Goal: Transaction & Acquisition: Download file/media

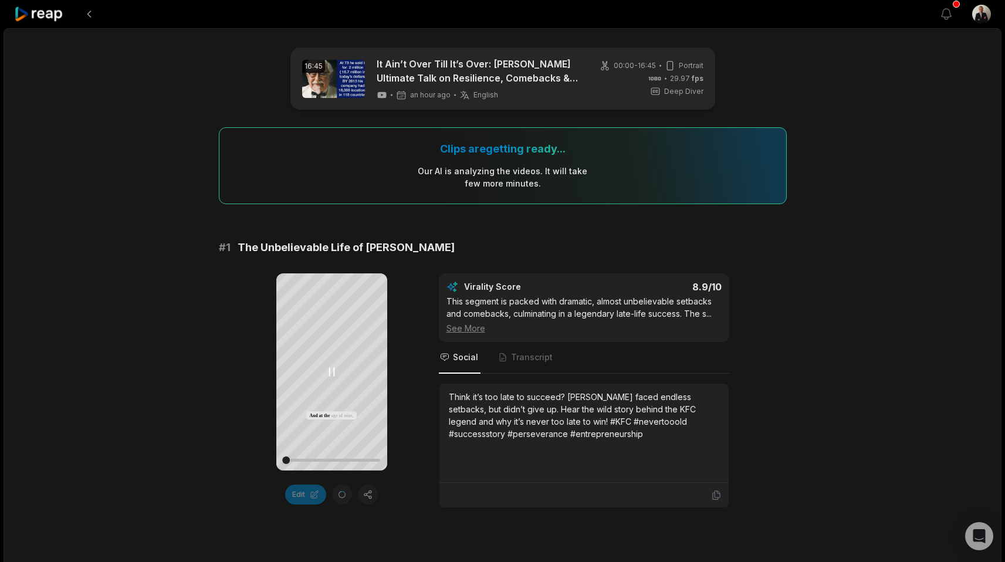
click at [299, 463] on div at bounding box center [331, 460] width 97 height 21
click at [308, 462] on div at bounding box center [331, 460] width 97 height 21
click at [319, 462] on div at bounding box center [331, 460] width 97 height 21
click at [332, 467] on div at bounding box center [331, 460] width 97 height 21
click at [352, 460] on div at bounding box center [331, 460] width 97 height 3
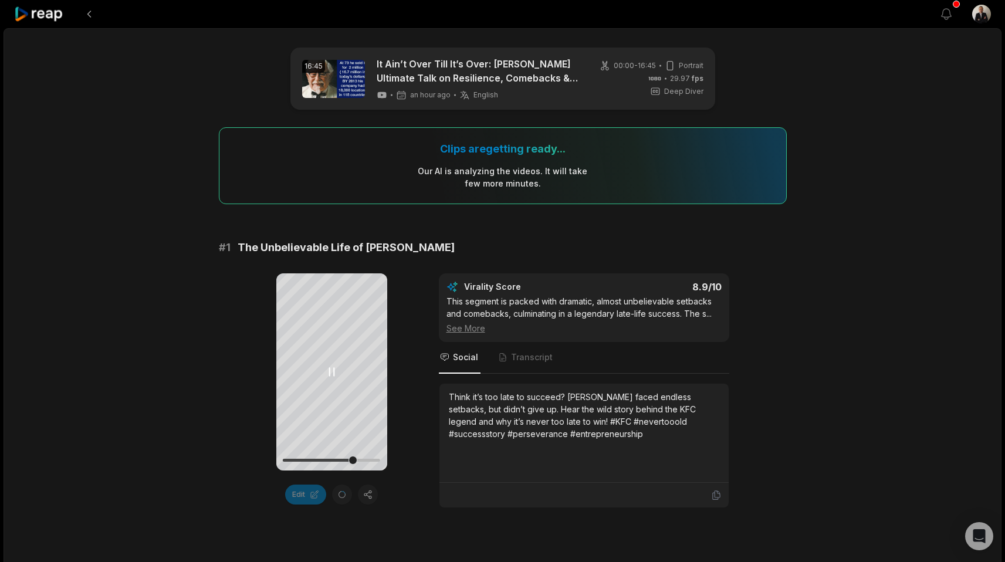
click at [362, 459] on div at bounding box center [331, 460] width 97 height 3
click at [88, 21] on button at bounding box center [89, 14] width 21 height 21
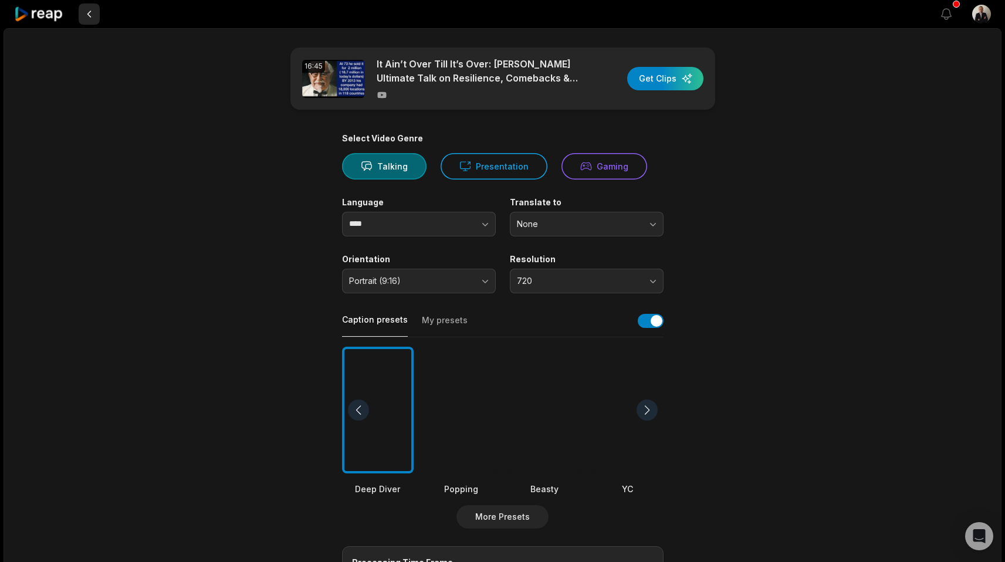
click at [84, 19] on button at bounding box center [89, 14] width 21 height 21
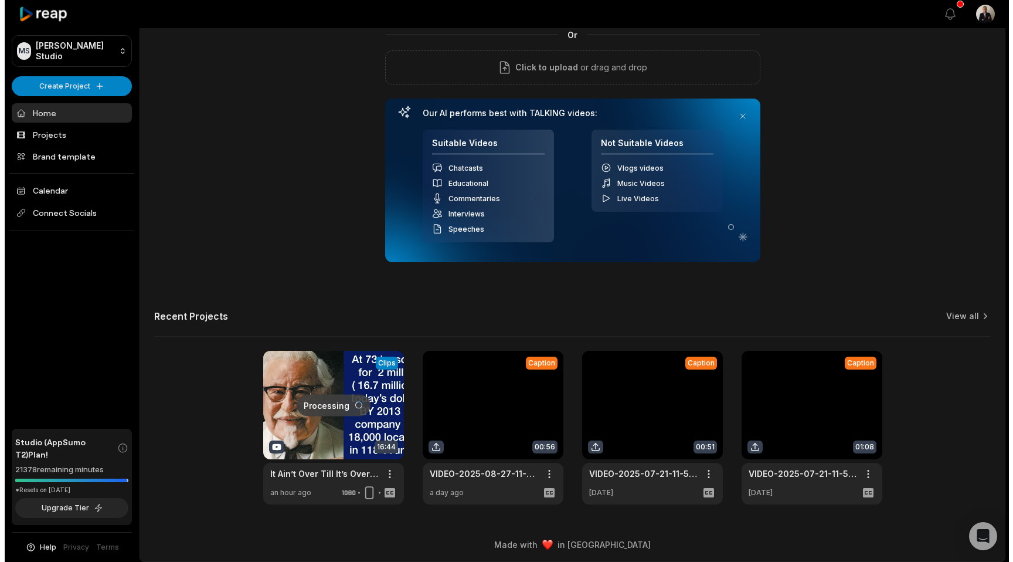
scroll to position [103, 0]
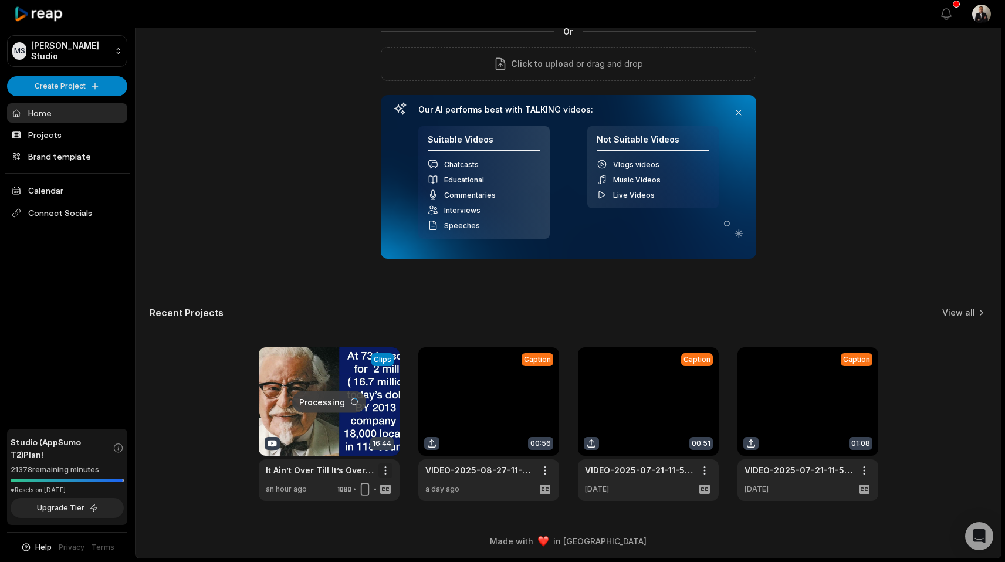
click at [382, 459] on html "MS Melvin's Studio Create Project Home Projects Brand template Calendar Connect…" at bounding box center [502, 178] width 1005 height 562
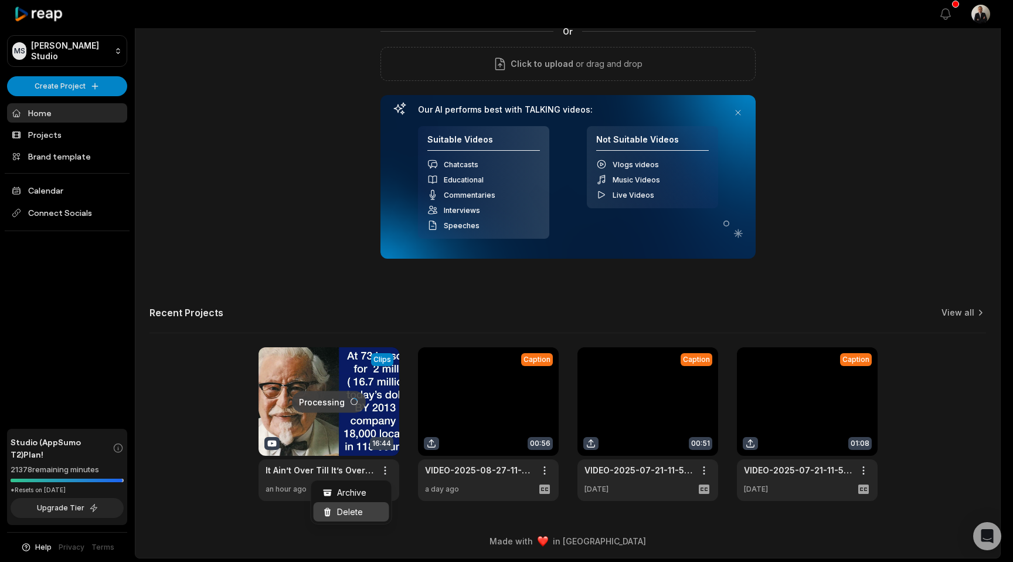
click at [369, 506] on div "Delete" at bounding box center [352, 511] width 76 height 19
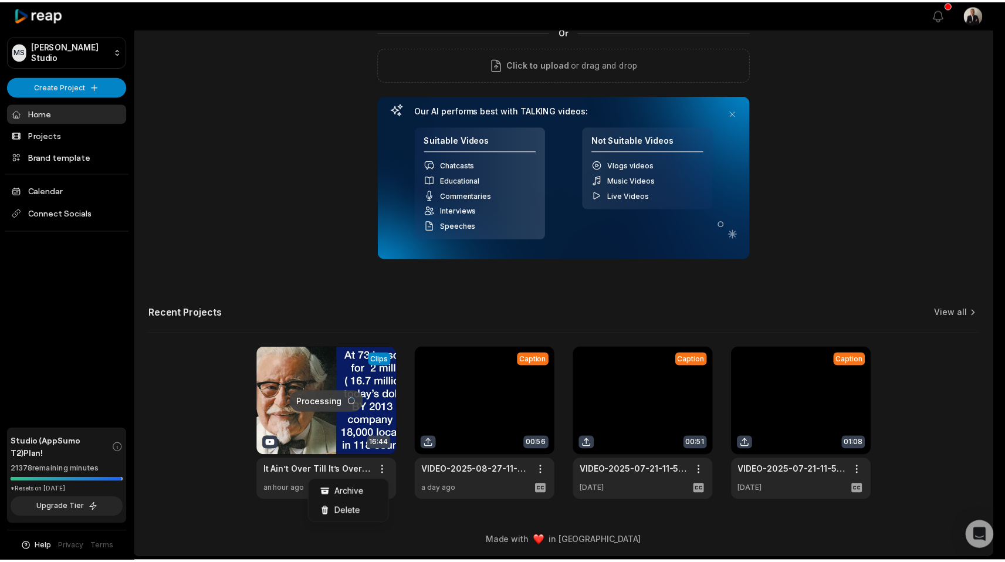
scroll to position [0, 0]
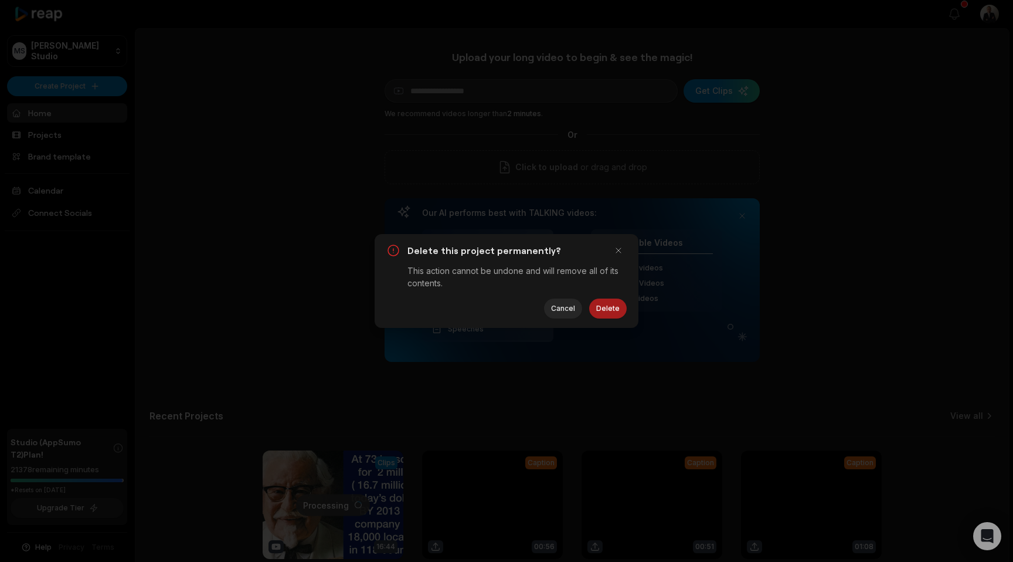
click at [608, 315] on button "Delete" at bounding box center [608, 309] width 38 height 20
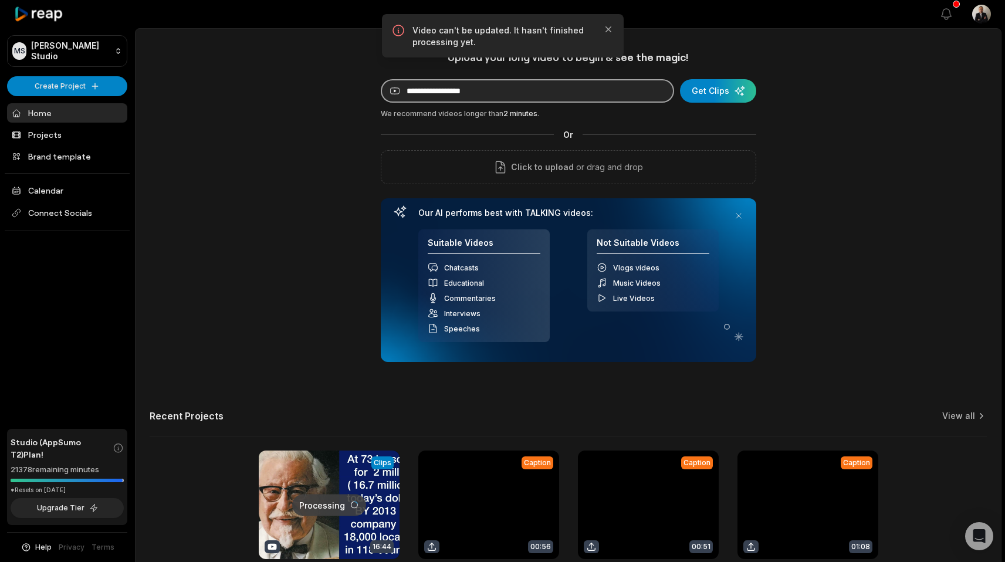
click at [441, 98] on input at bounding box center [527, 90] width 293 height 23
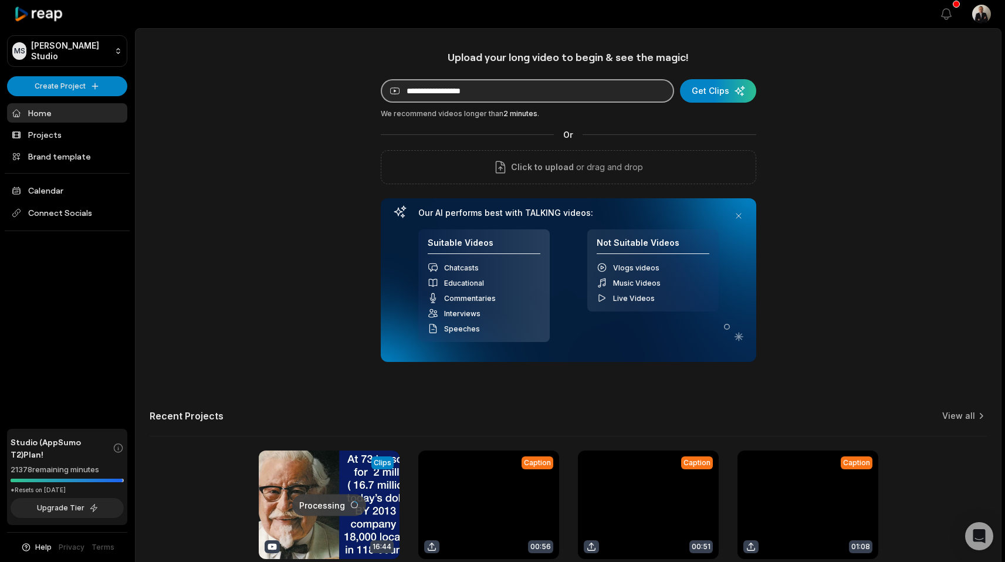
paste input "**********"
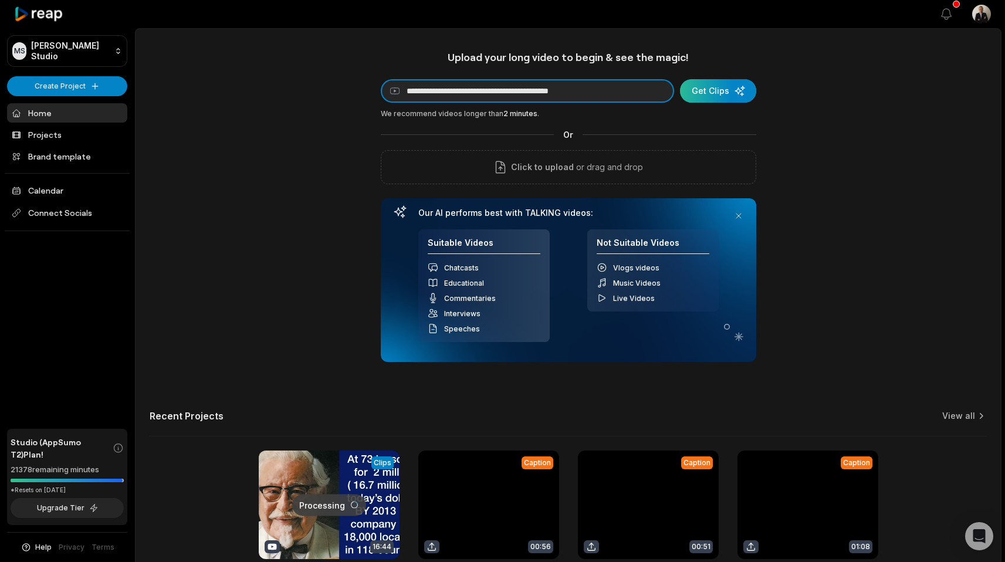
type input "**********"
click at [735, 86] on div "submit" at bounding box center [718, 90] width 76 height 23
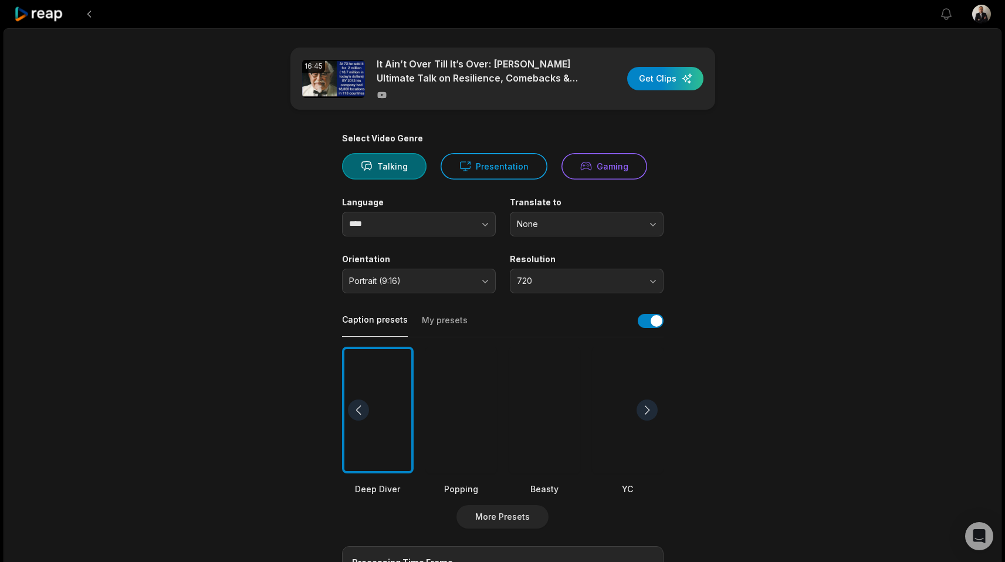
click at [711, 89] on div "16:45 It Ain’t Over Till It’s Over: Matt McQuinley’s Ultimate Talk on Resilienc…" at bounding box center [502, 79] width 425 height 62
click at [97, 15] on button at bounding box center [89, 14] width 21 height 21
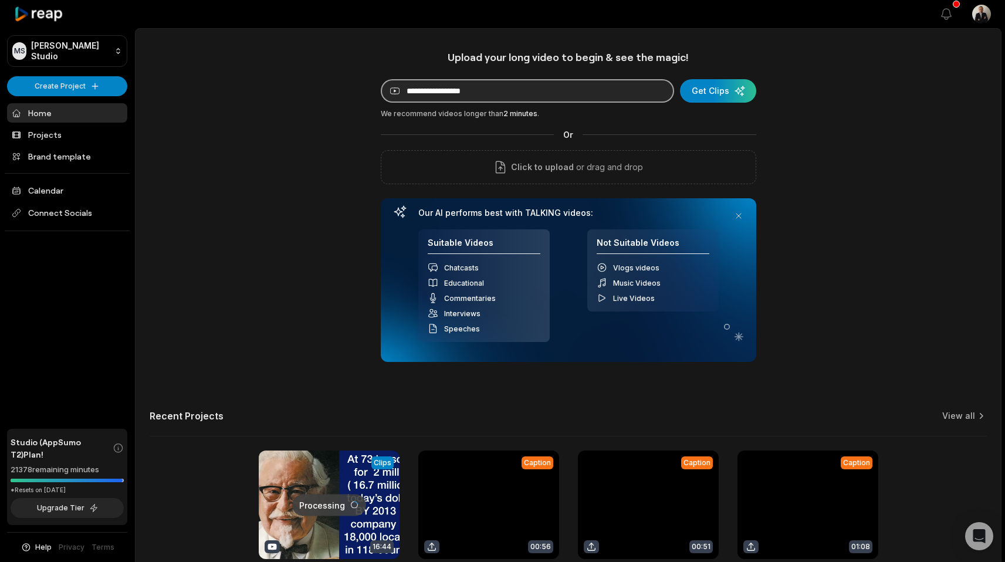
click at [460, 91] on input at bounding box center [527, 90] width 293 height 23
paste input "**********"
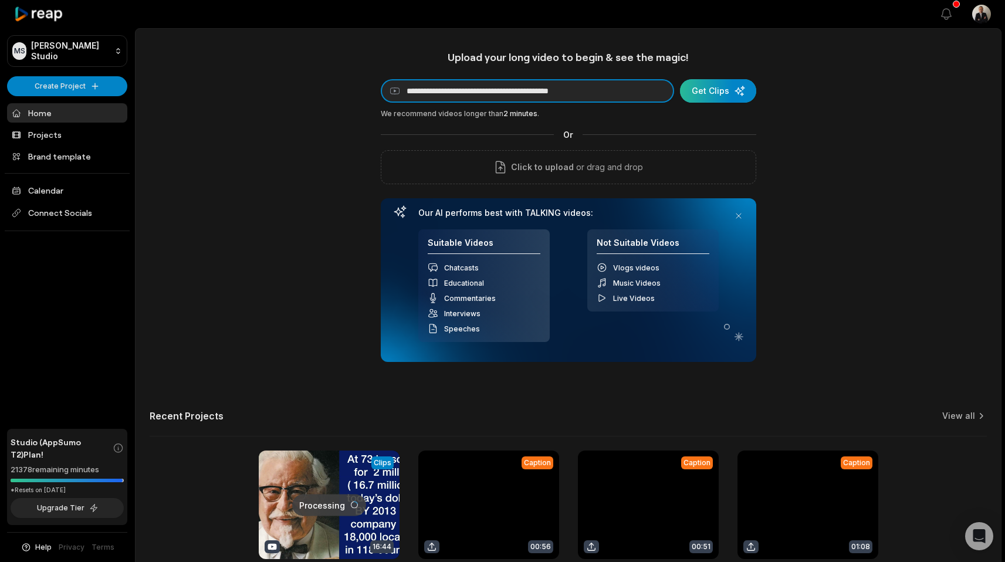
type input "**********"
click at [699, 90] on div "submit" at bounding box center [718, 90] width 76 height 23
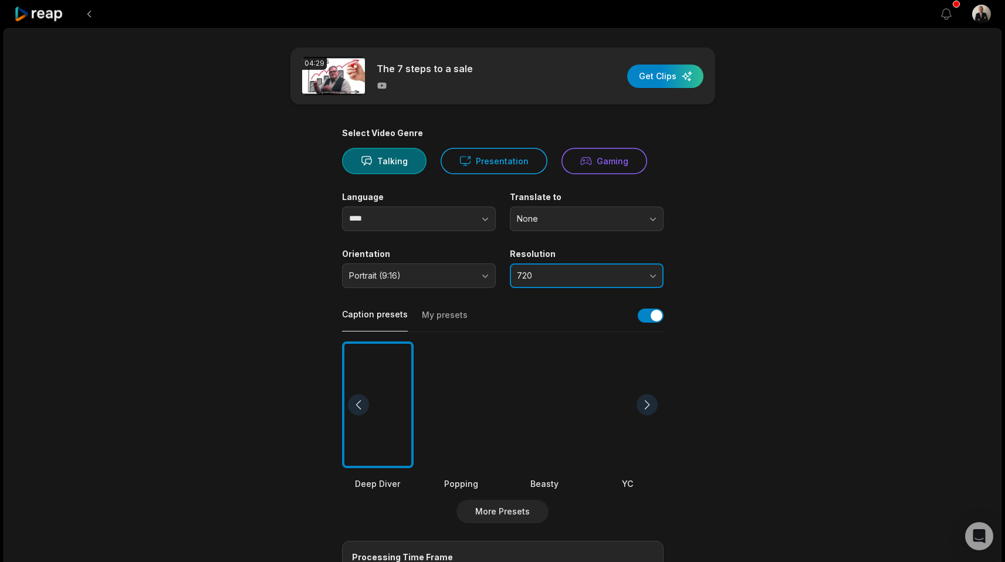
click at [599, 273] on span "720" at bounding box center [578, 275] width 123 height 11
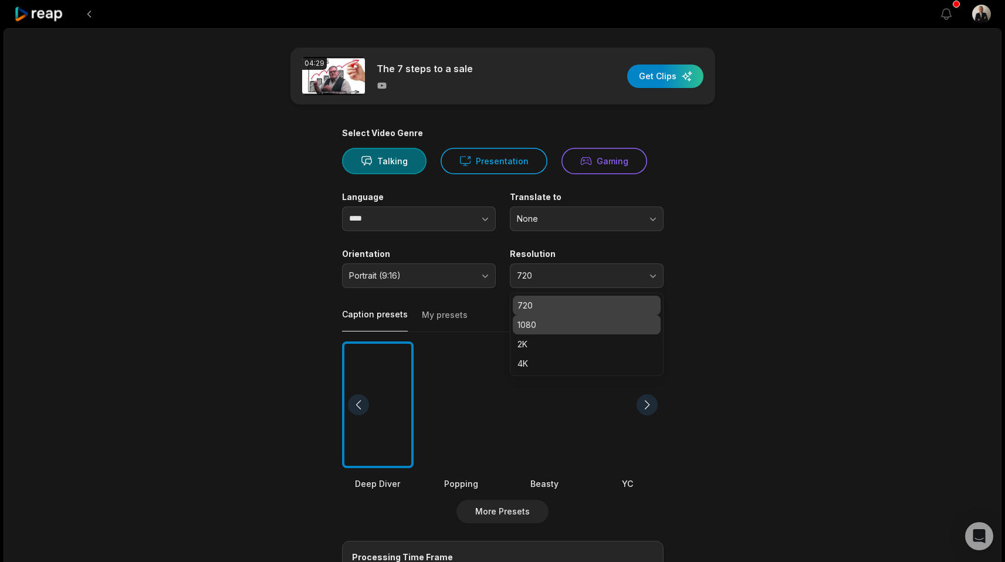
click at [574, 325] on p "1080" at bounding box center [586, 324] width 138 height 12
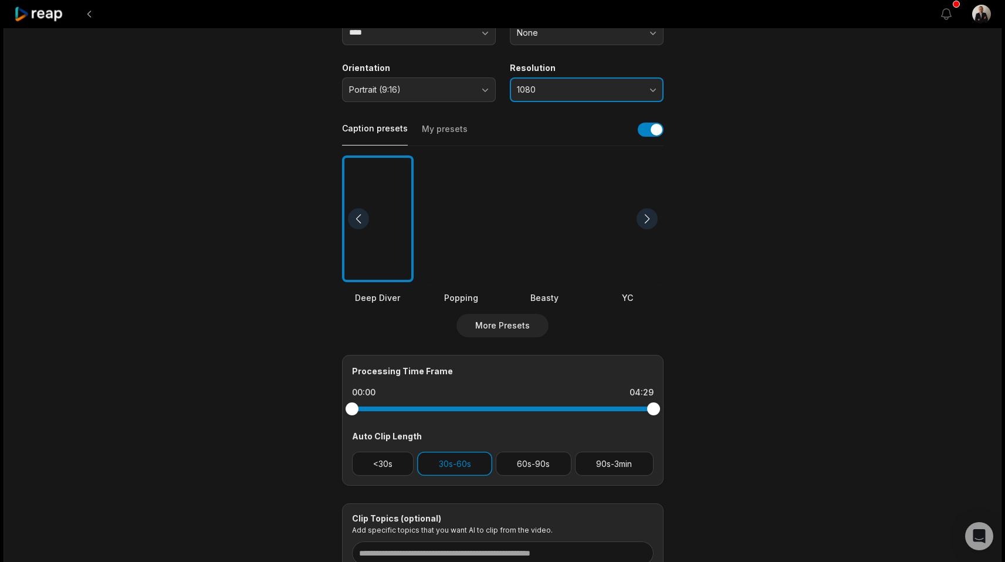
scroll to position [283, 0]
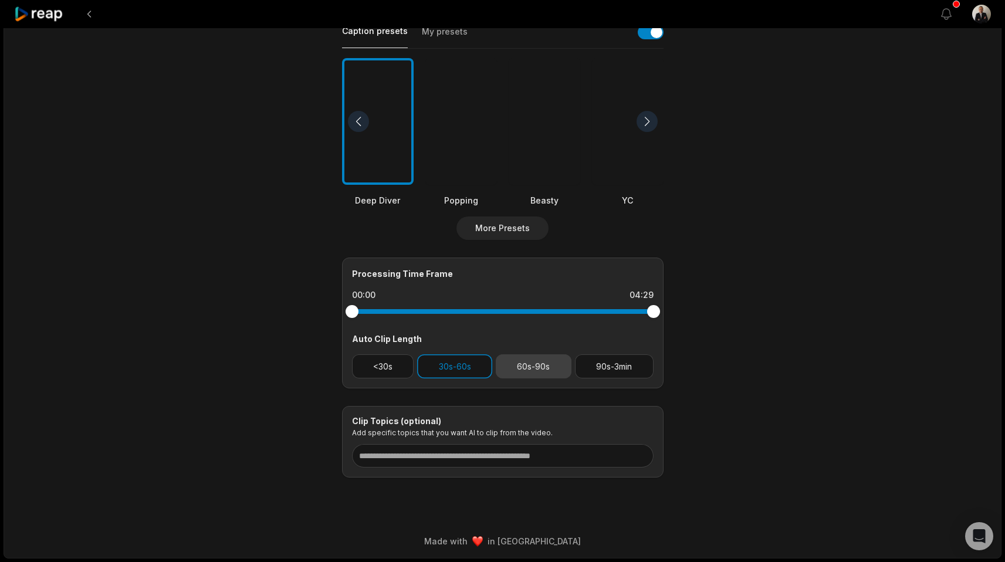
click at [559, 370] on button "60s-90s" at bounding box center [534, 366] width 76 height 24
click at [429, 370] on button "30s-60s" at bounding box center [454, 366] width 75 height 24
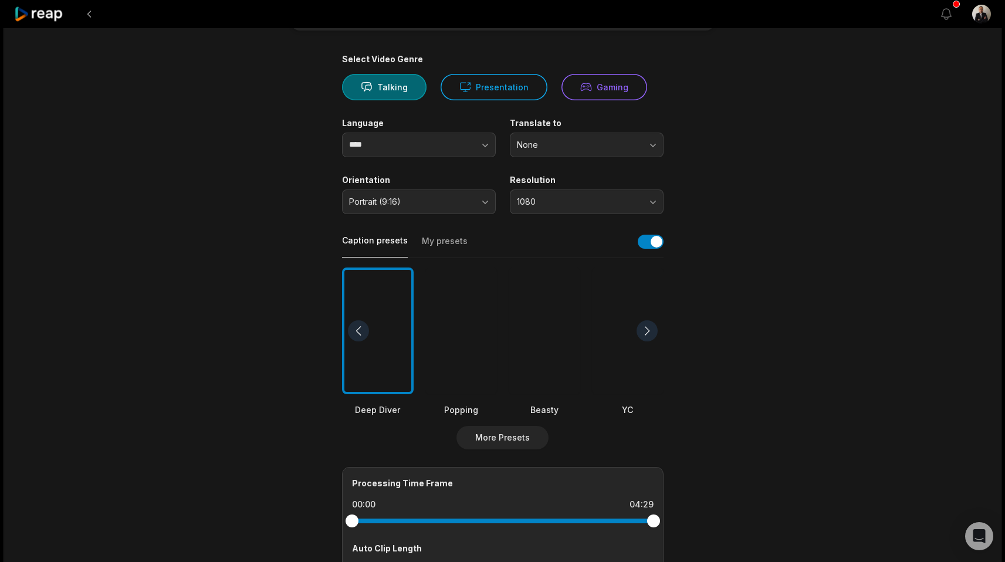
scroll to position [0, 0]
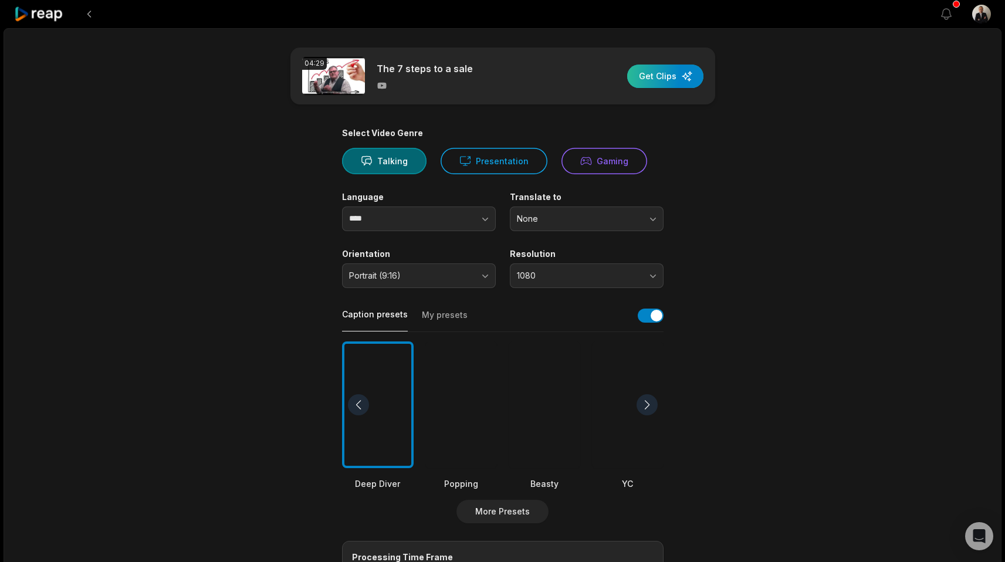
click at [632, 77] on div "button" at bounding box center [665, 76] width 76 height 23
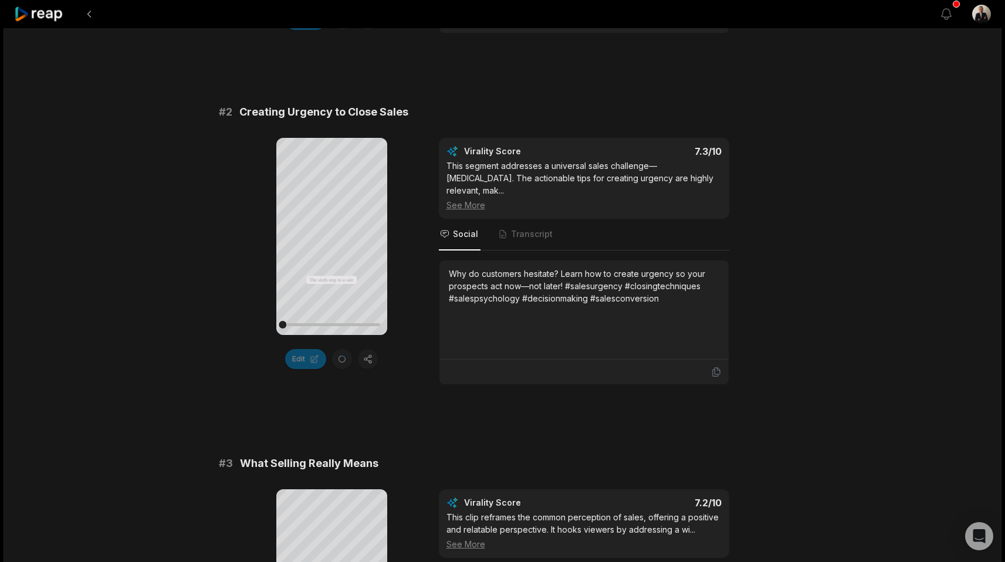
scroll to position [360, 0]
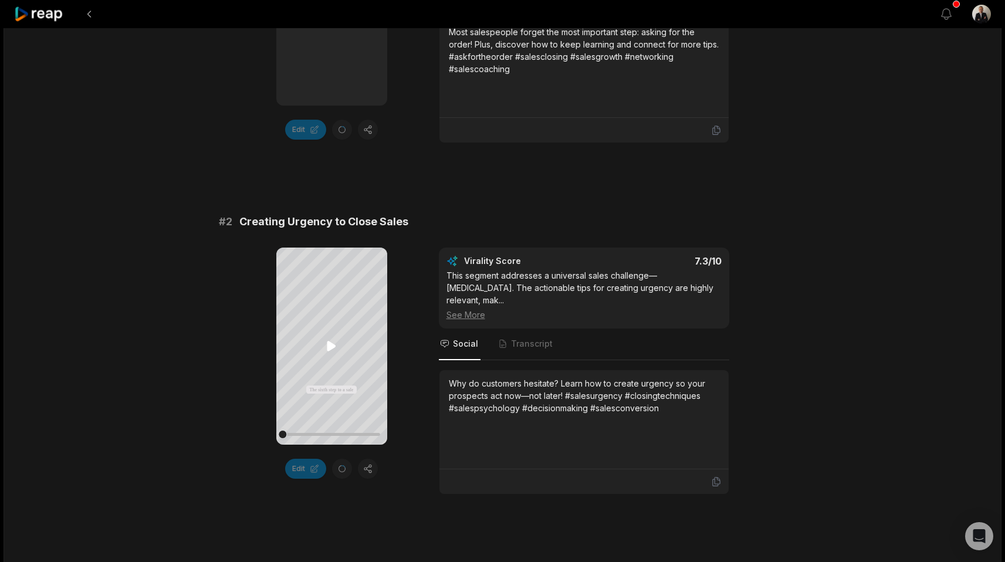
click at [334, 347] on icon at bounding box center [331, 346] width 9 height 10
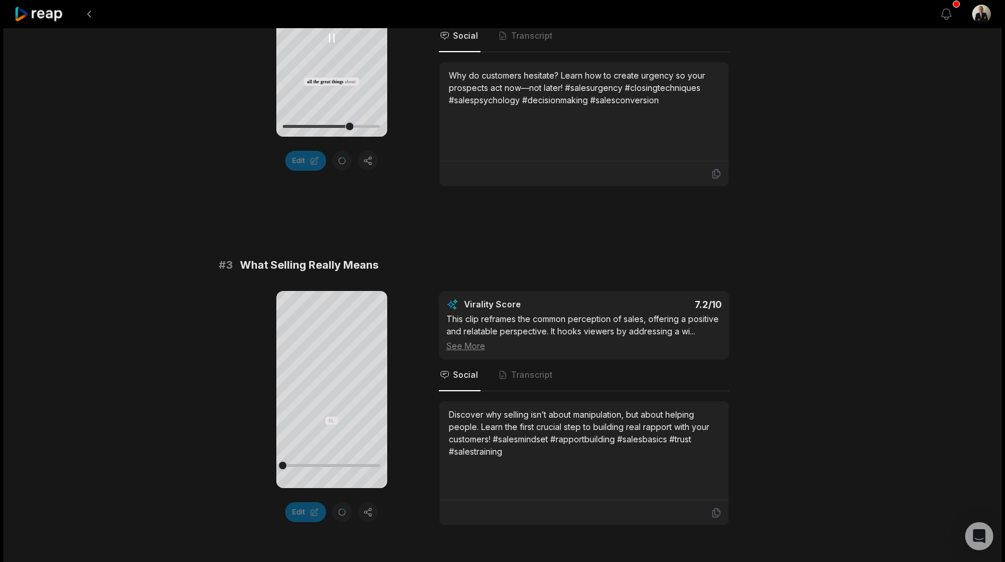
scroll to position [679, 0]
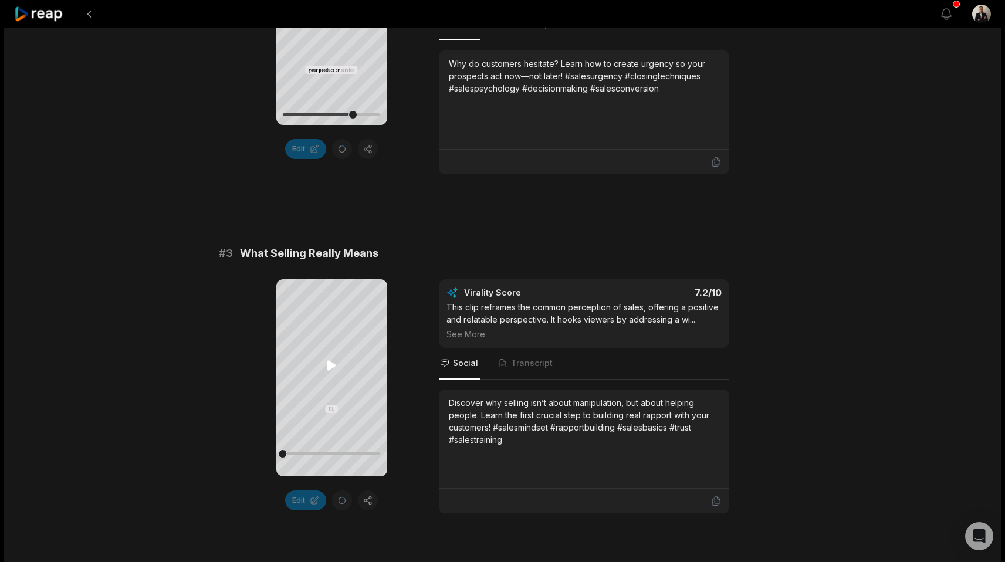
click at [331, 372] on icon at bounding box center [331, 365] width 14 height 14
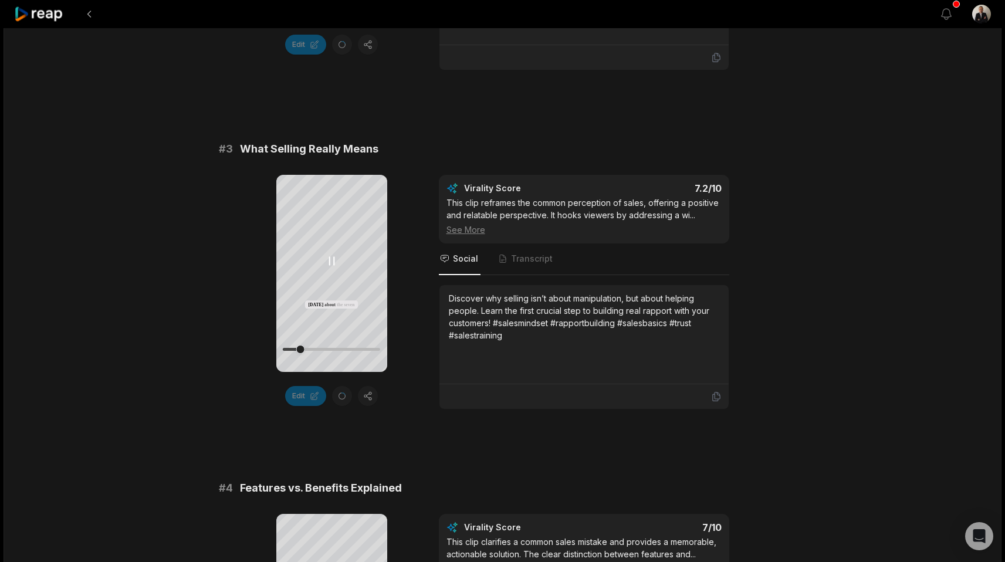
scroll to position [847, 0]
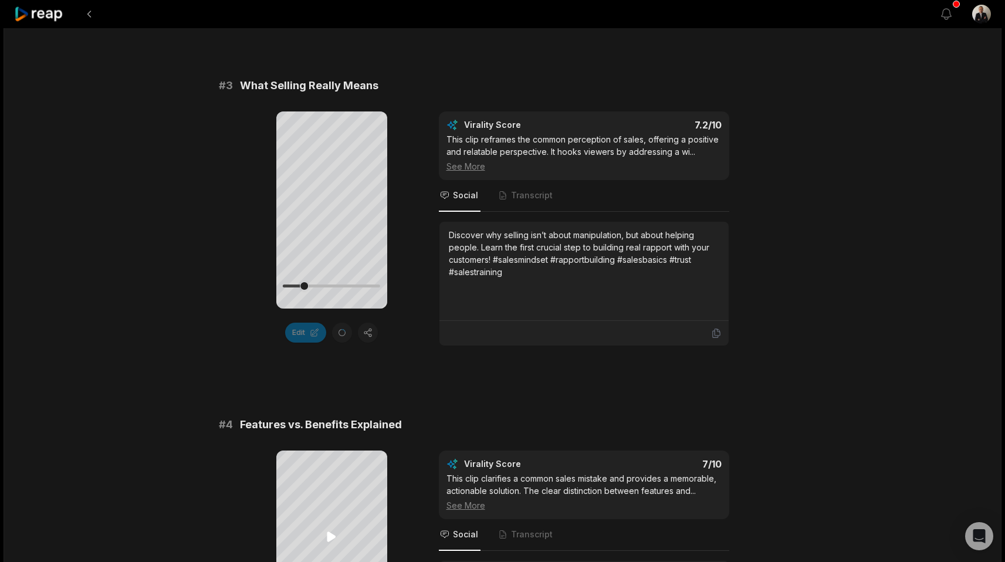
click at [324, 542] on icon at bounding box center [331, 537] width 14 height 14
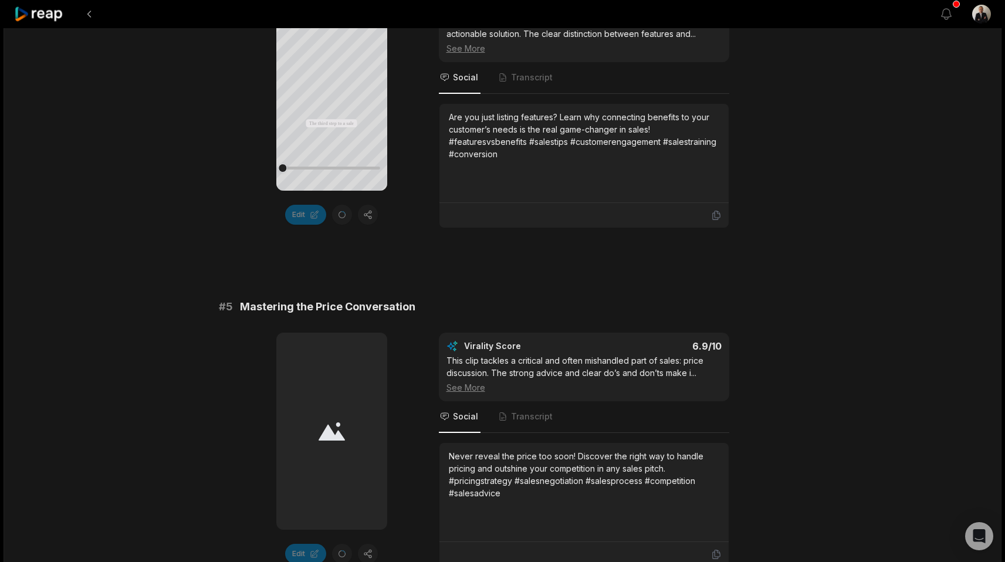
scroll to position [1296, 0]
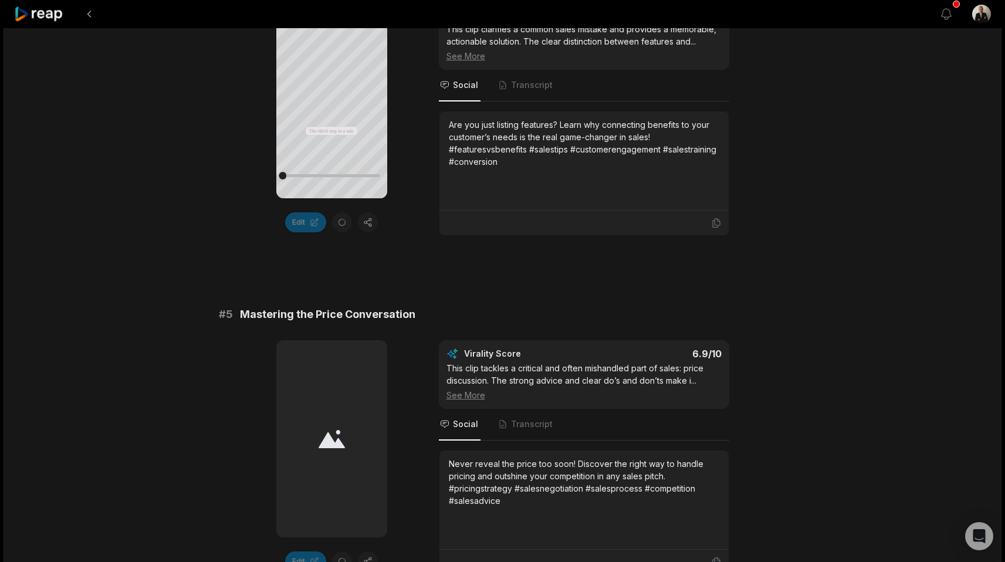
click at [330, 432] on icon at bounding box center [331, 439] width 26 height 18
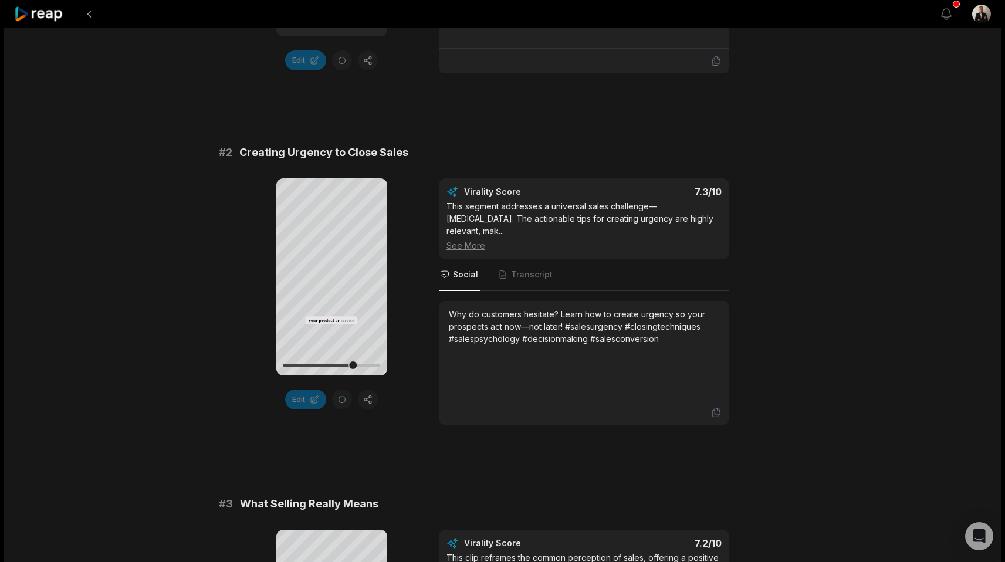
scroll to position [428, 0]
drag, startPoint x: 365, startPoint y: 368, endPoint x: 236, endPoint y: 368, distance: 129.6
click at [236, 368] on div "Your browser does not support mp4 format. The sixth step to a sale is to give a…" at bounding box center [503, 302] width 568 height 247
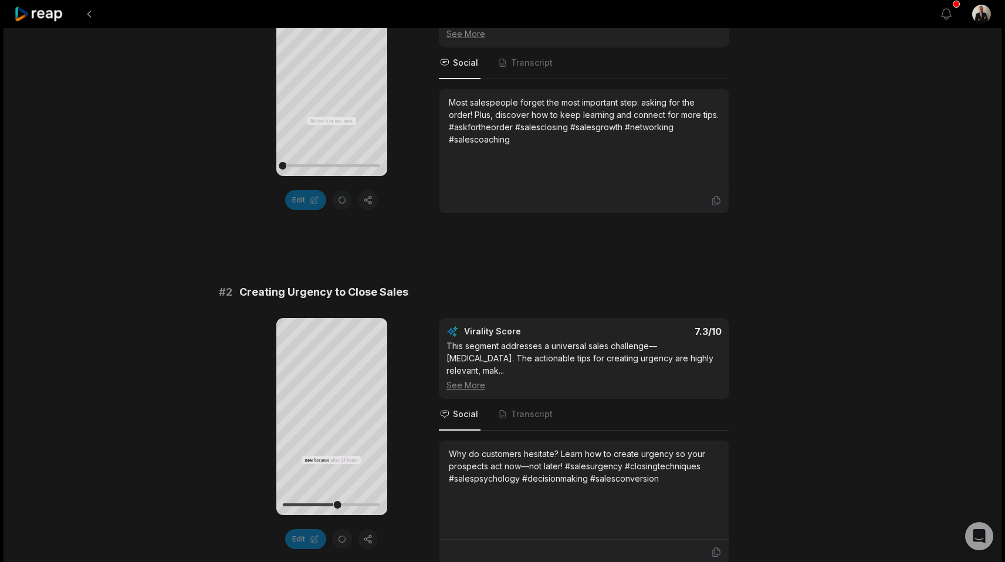
scroll to position [122, 0]
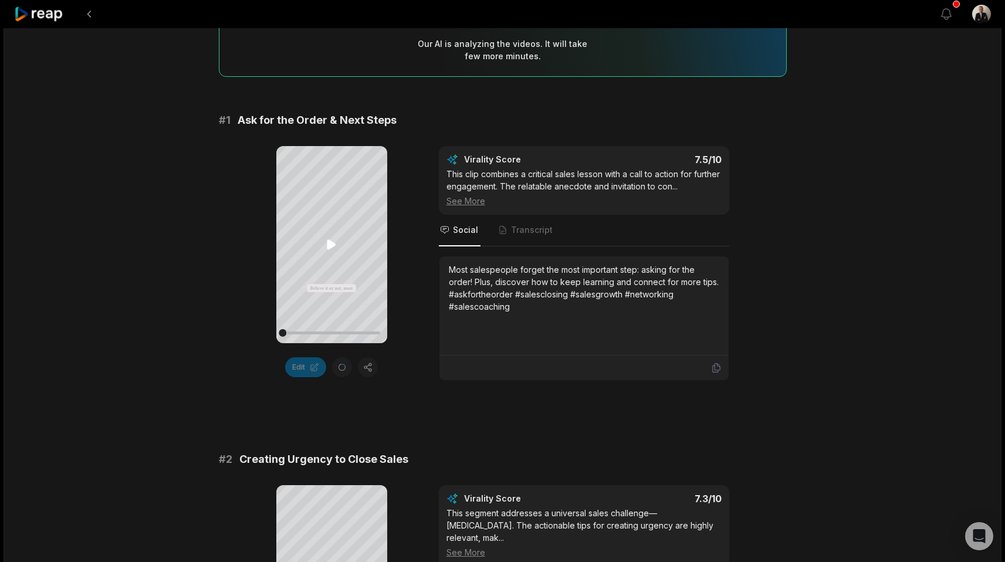
click at [330, 246] on icon at bounding box center [331, 245] width 9 height 10
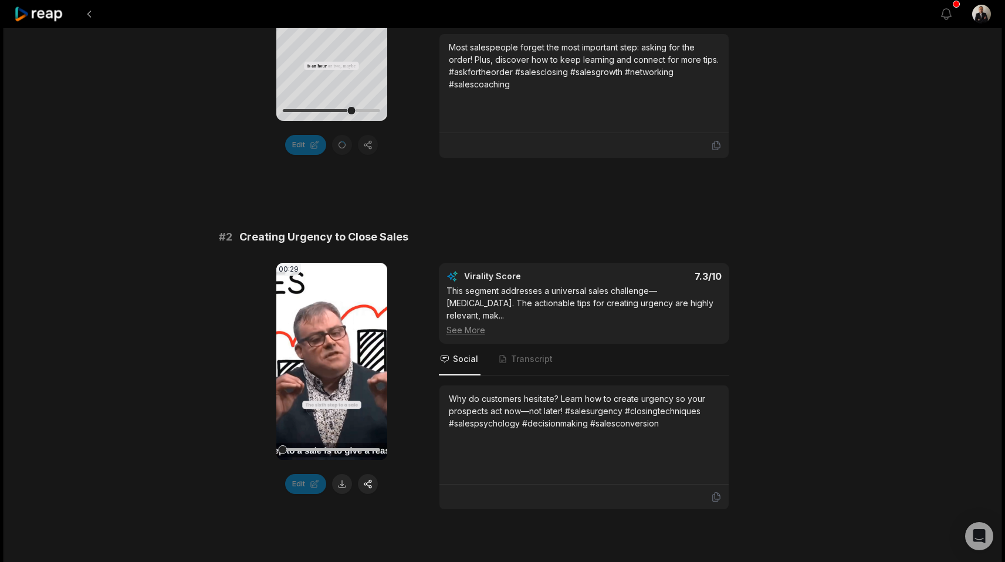
scroll to position [368, 0]
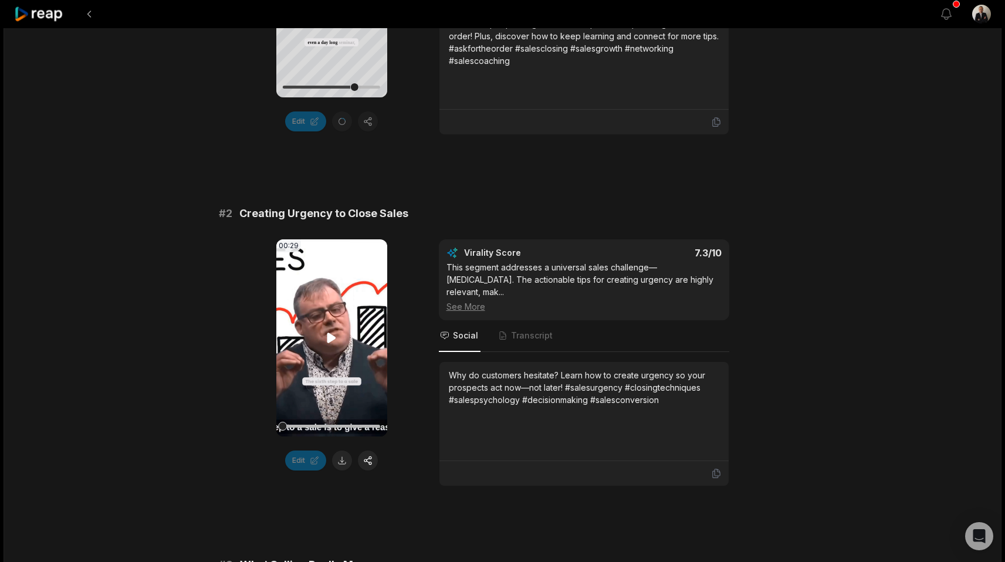
click at [324, 345] on video "Your browser does not support mp4 format." at bounding box center [331, 337] width 111 height 197
click at [344, 461] on button at bounding box center [342, 460] width 20 height 20
click at [532, 330] on span "Transcript" at bounding box center [532, 336] width 42 height 12
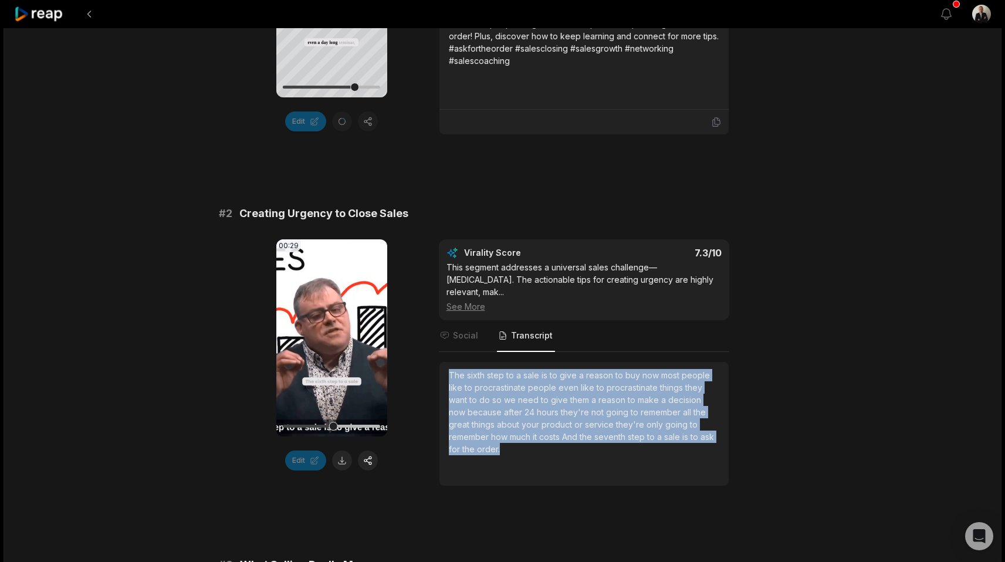
drag, startPoint x: 508, startPoint y: 435, endPoint x: 432, endPoint y: 364, distance: 105.0
click at [432, 364] on div "00:29 Your browser does not support mp4 format. Edit Virality Score 7.3 /10 Thi…" at bounding box center [503, 362] width 568 height 247
copy div "The sixth step to a sale is to give a reason to buy now most people like to pro…"
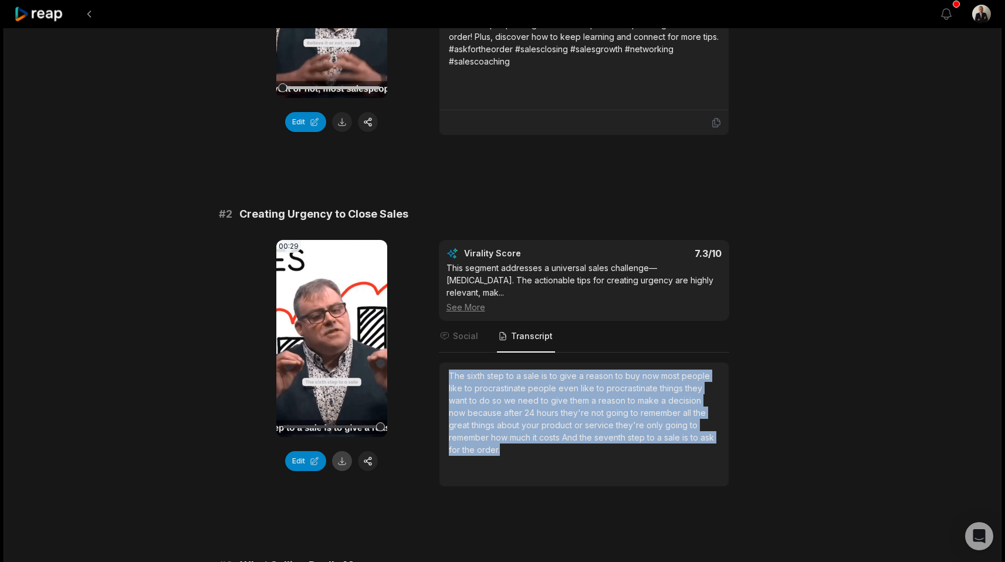
click at [345, 459] on button at bounding box center [342, 461] width 20 height 20
